Goal: Transaction & Acquisition: Purchase product/service

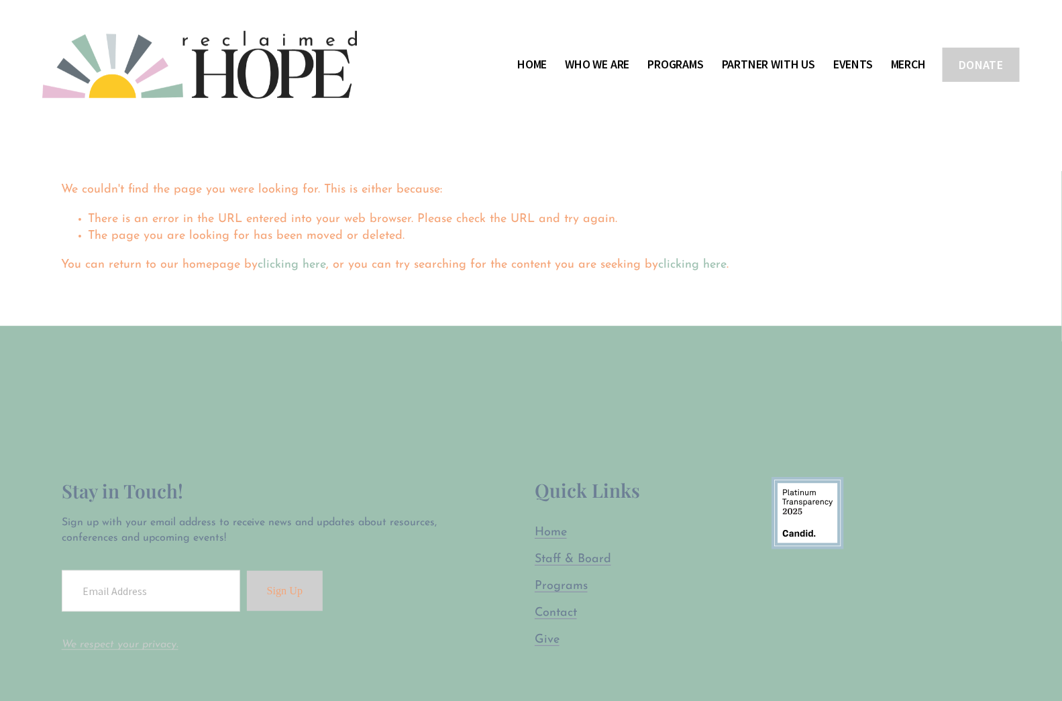
click at [246, 75] on img at bounding box center [199, 65] width 315 height 68
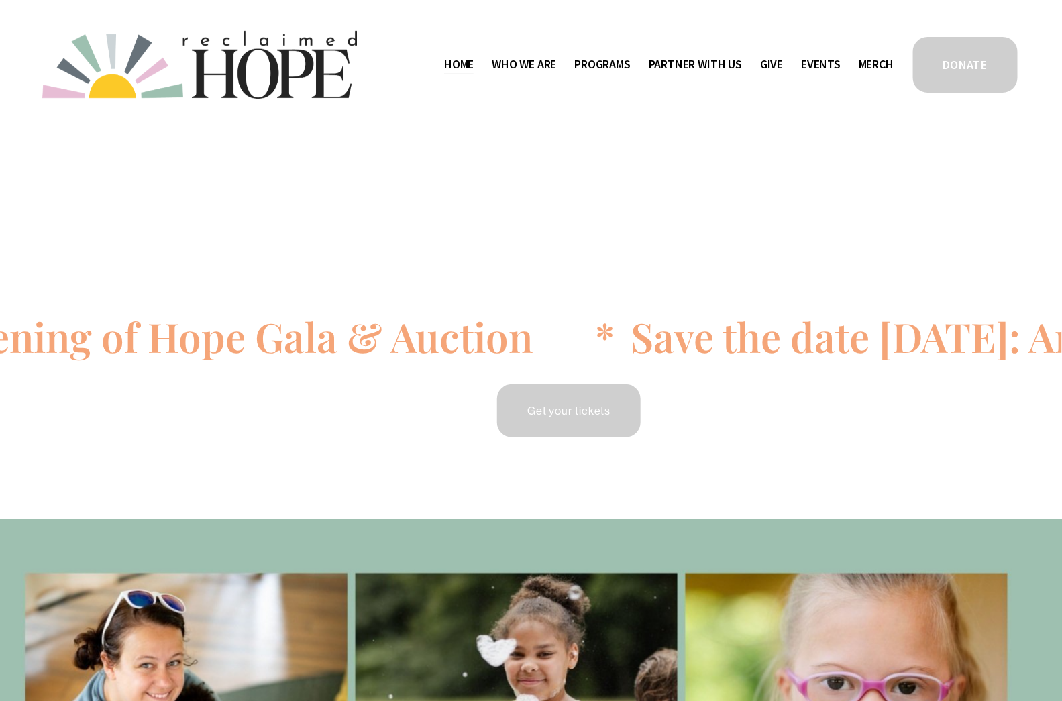
click at [954, 59] on link "DONATE" at bounding box center [965, 65] width 109 height 60
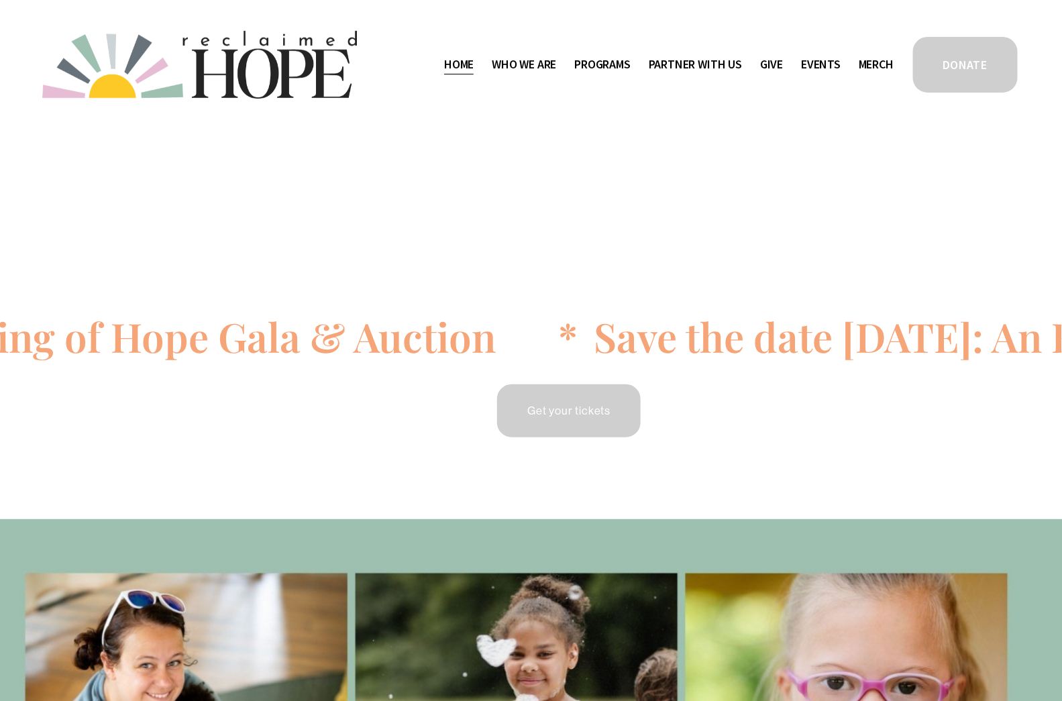
click at [771, 68] on link "Give" at bounding box center [771, 64] width 23 height 21
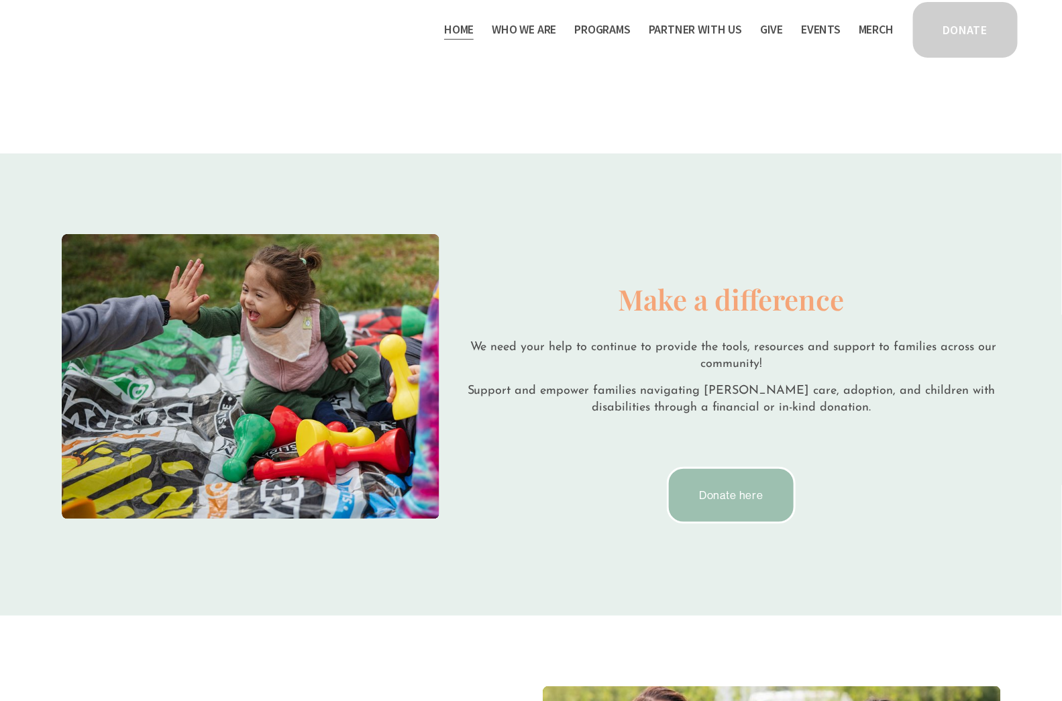
scroll to position [2240, 0]
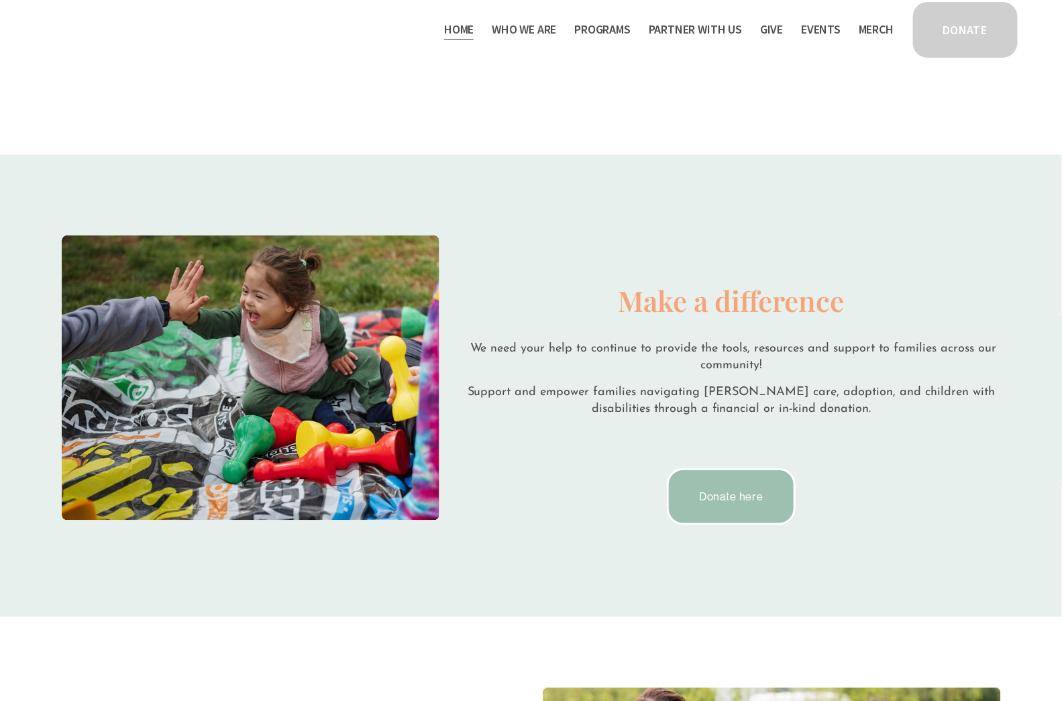
click at [744, 475] on link "Donate here" at bounding box center [731, 496] width 129 height 57
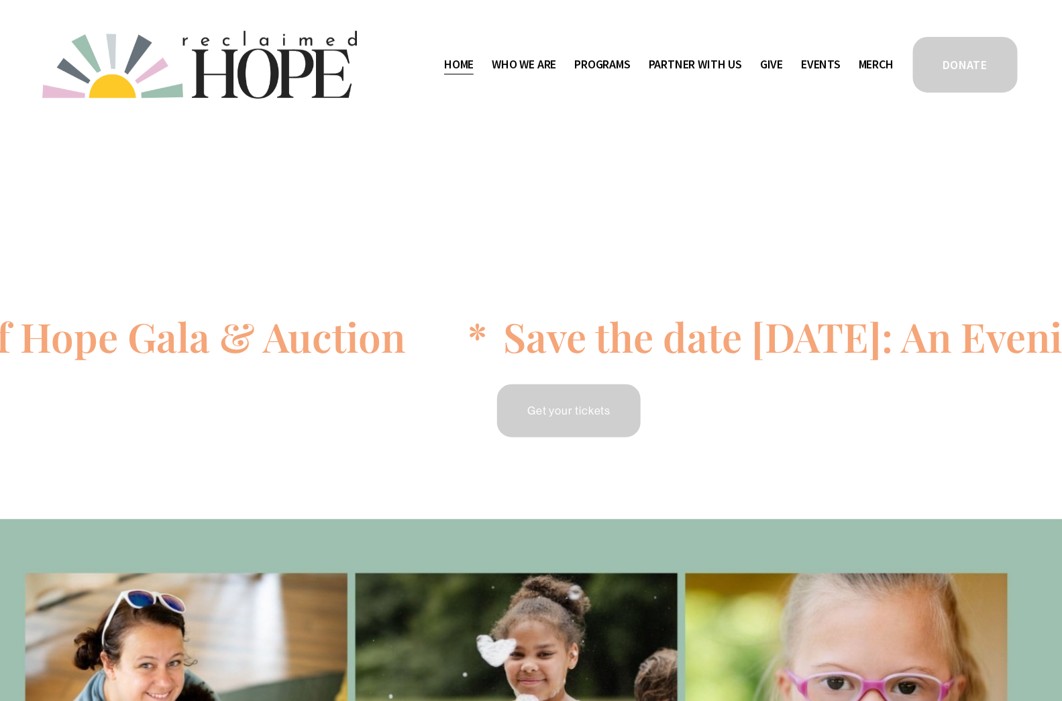
scroll to position [39, 0]
